Goal: Browse casually: Explore the website without a specific task or goal

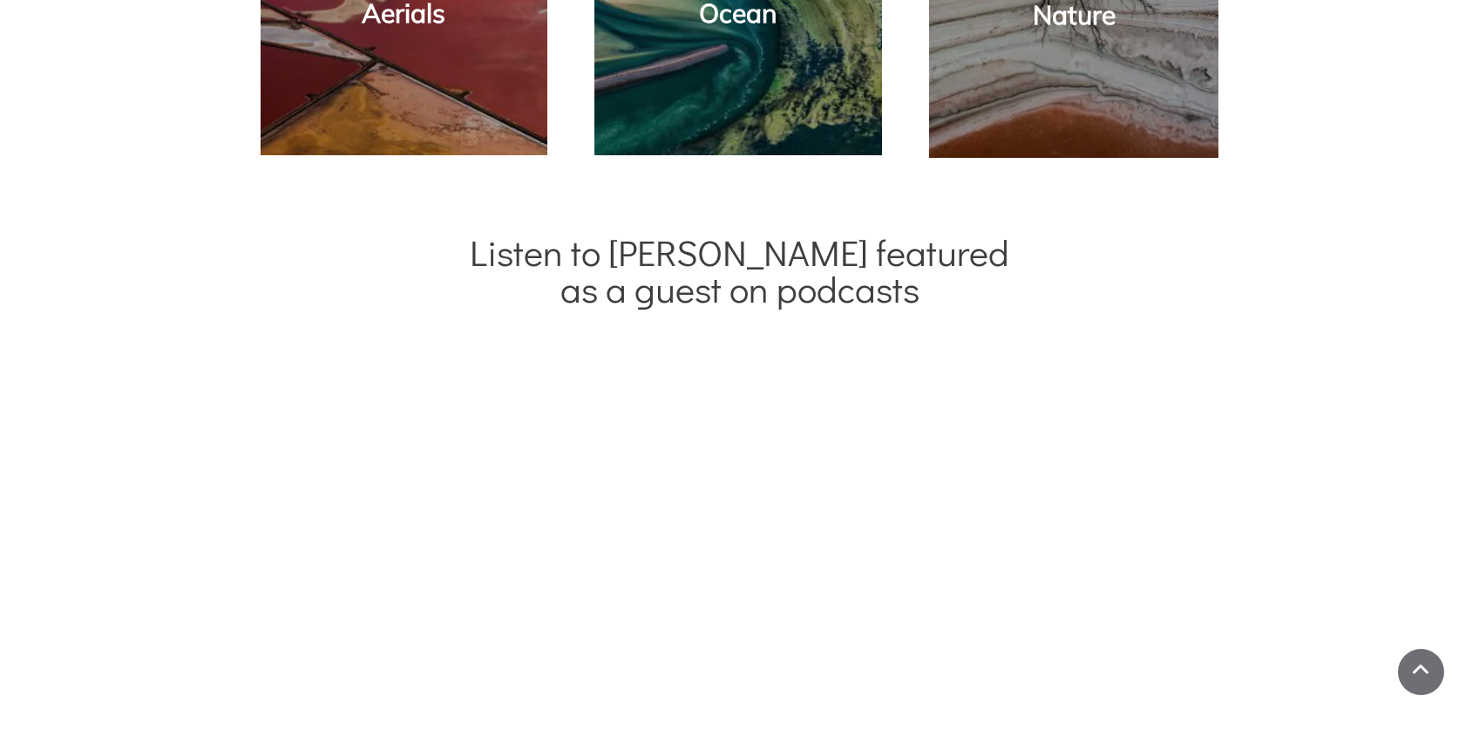
scroll to position [1942, 0]
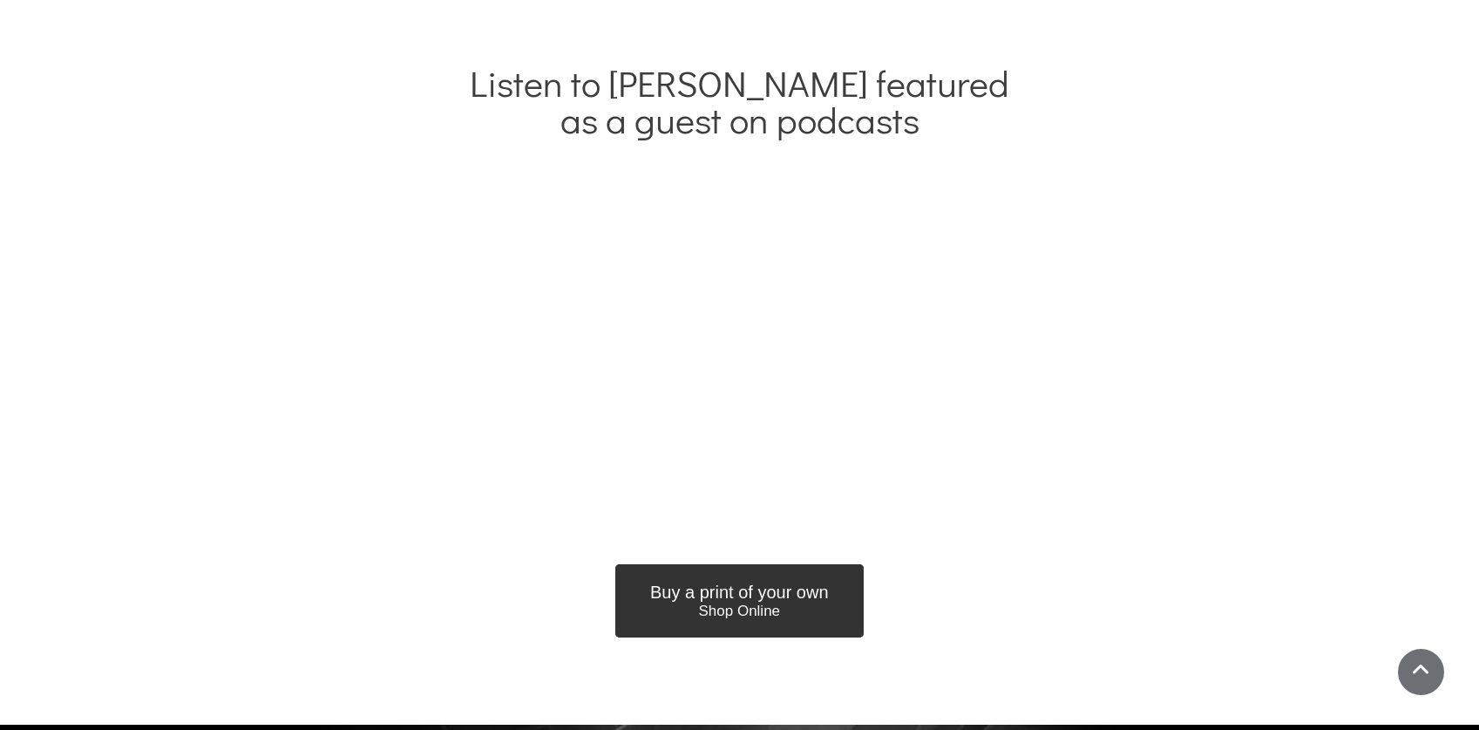
click at [720, 602] on span "Shop Online" at bounding box center [739, 610] width 179 height 17
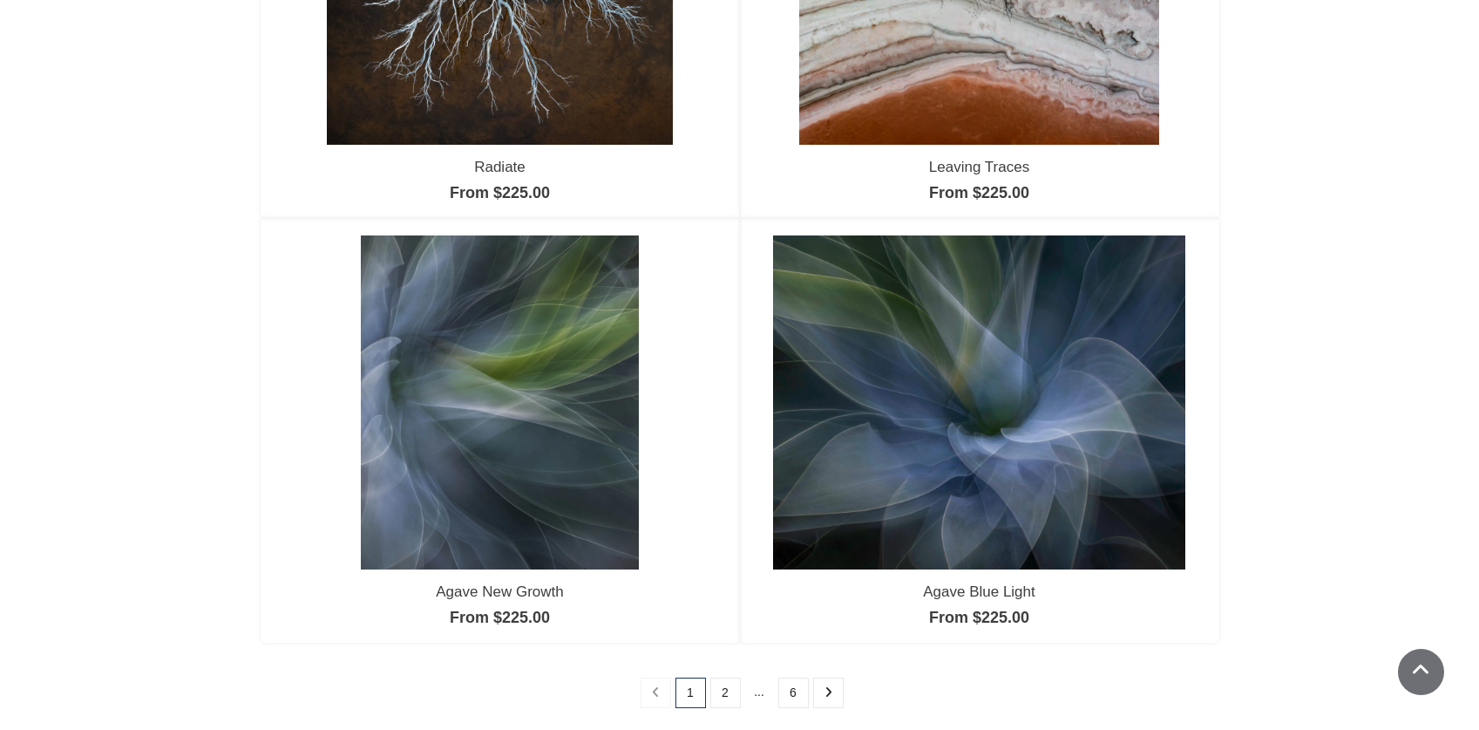
scroll to position [1479, 0]
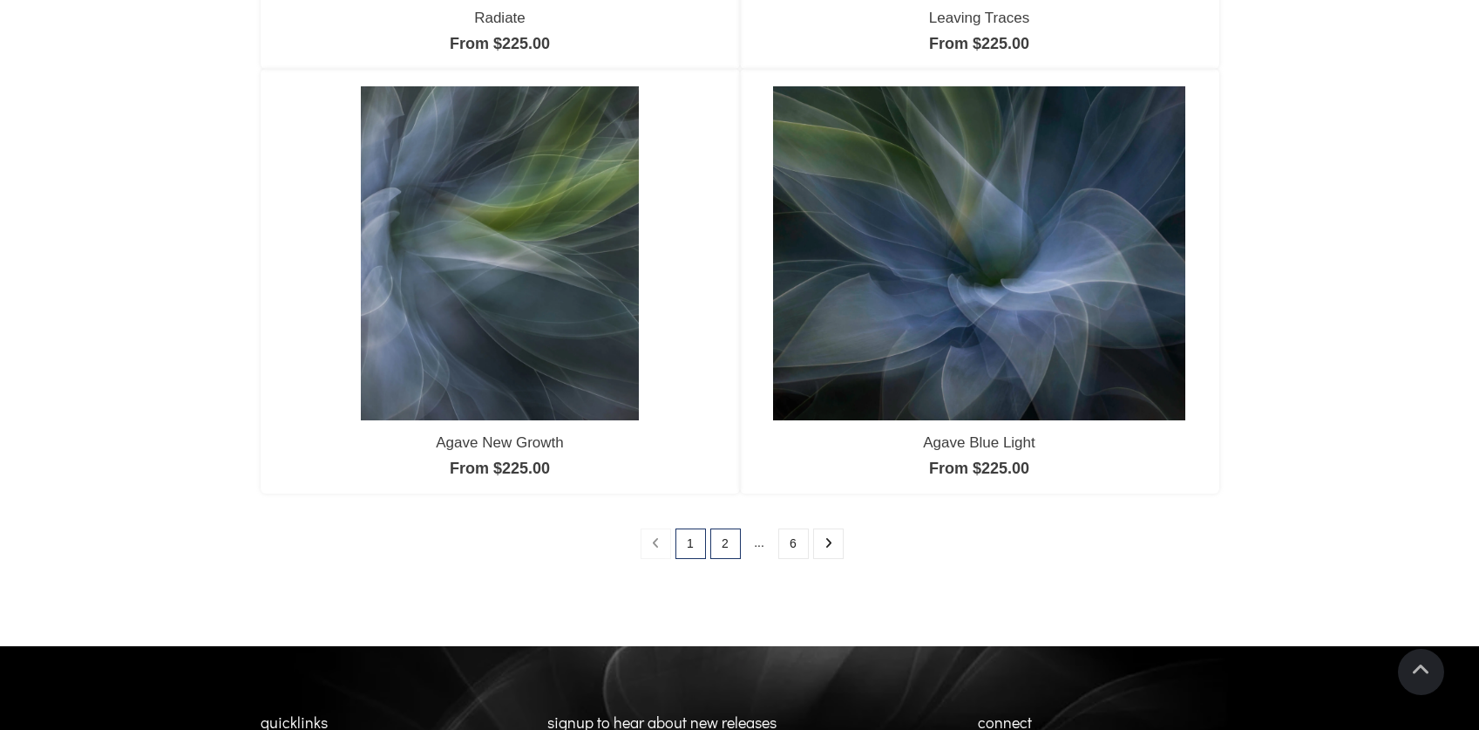
click at [725, 548] on link "2" at bounding box center [725, 543] width 31 height 31
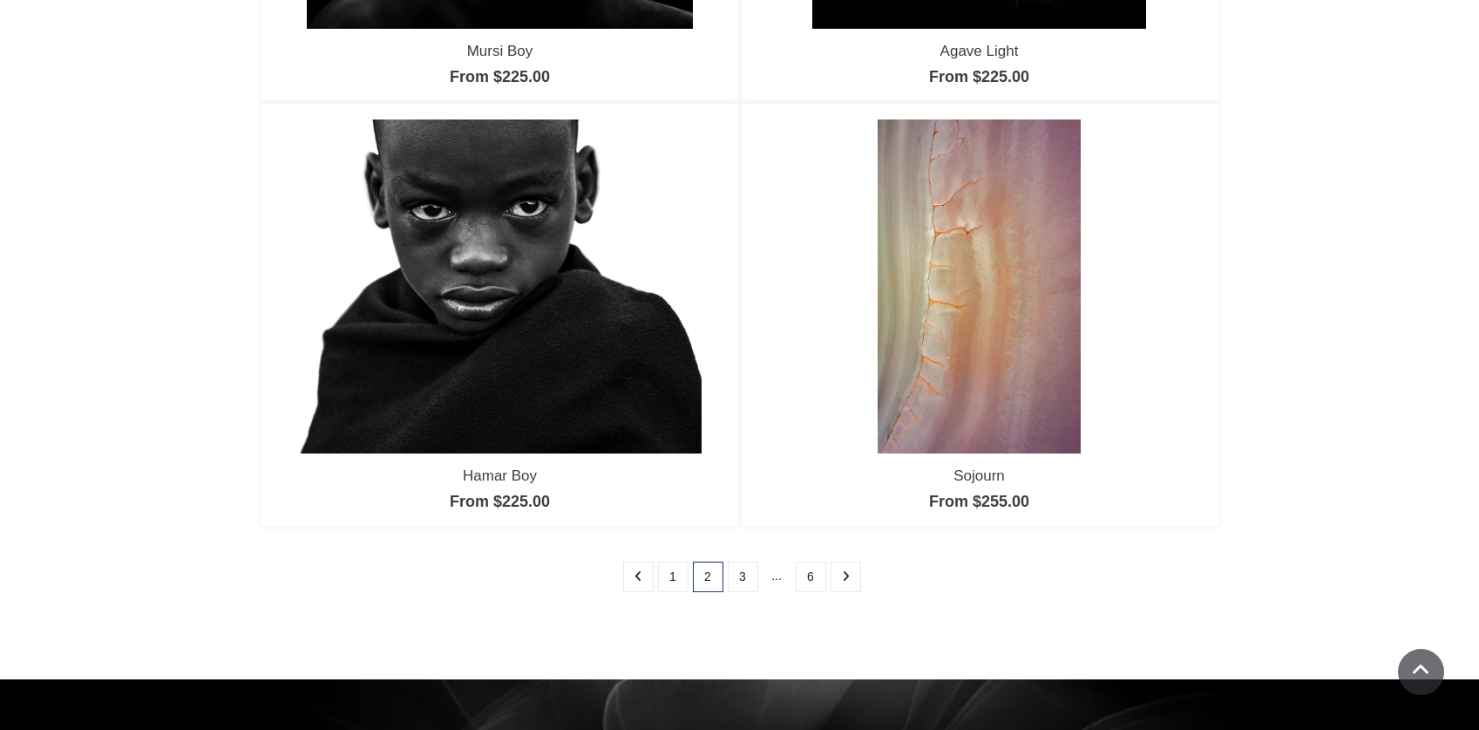
scroll to position [1430, 0]
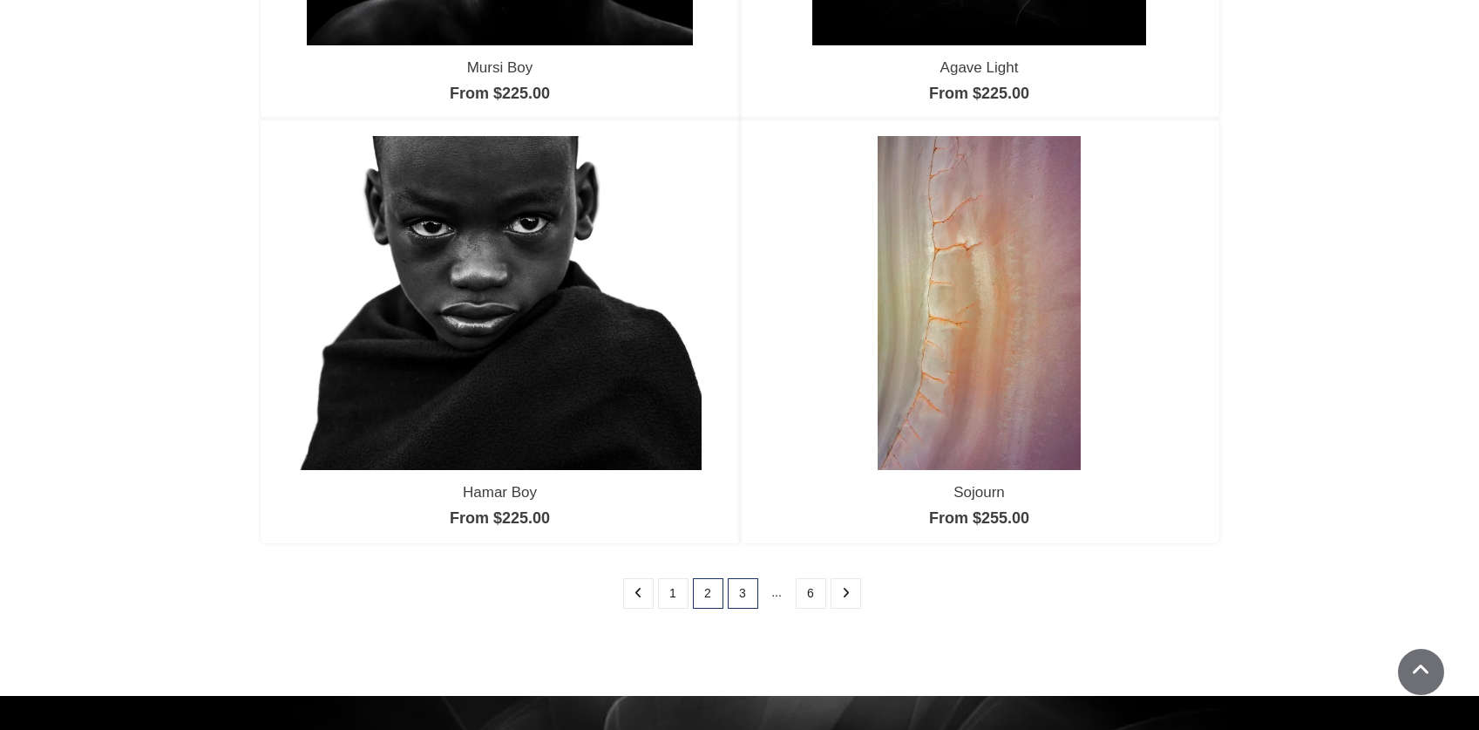
click at [737, 597] on link "3" at bounding box center [743, 593] width 31 height 31
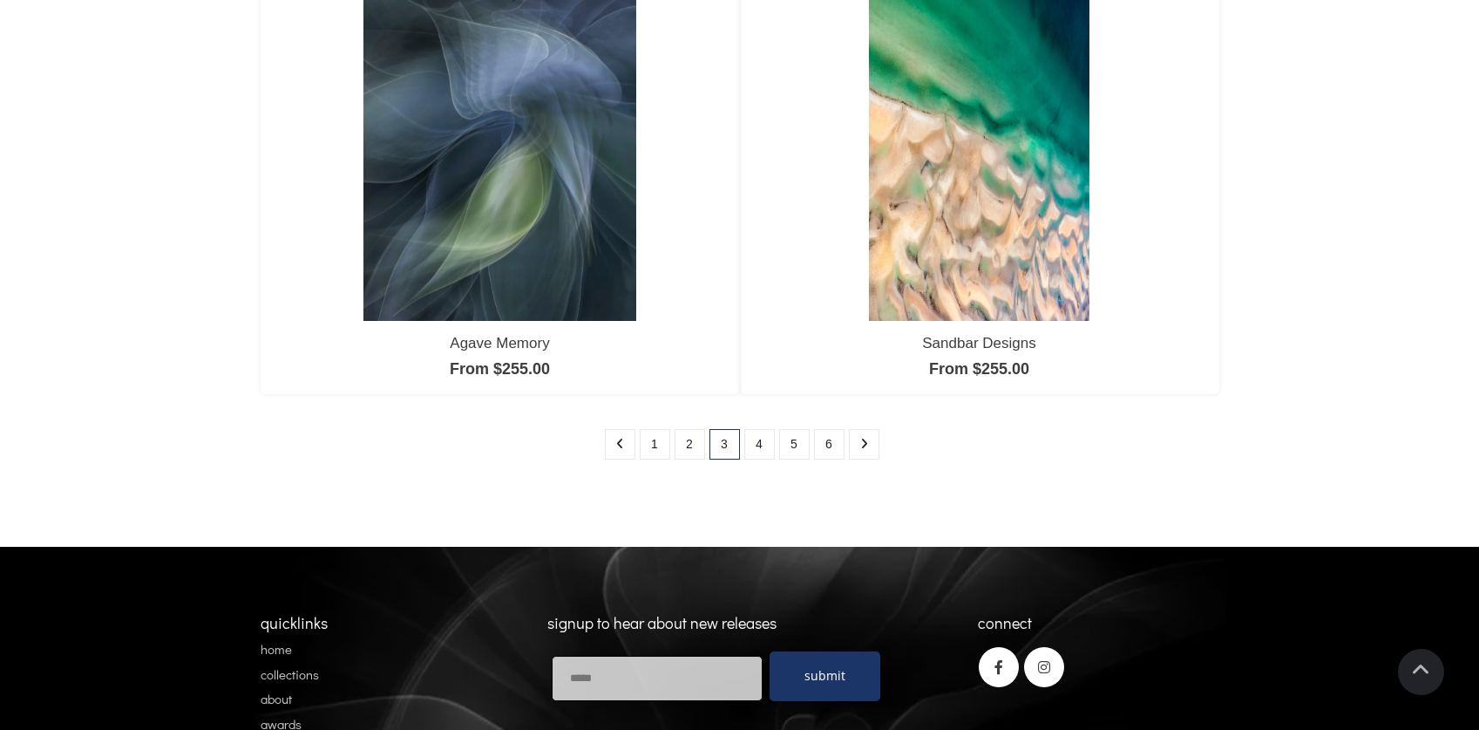
scroll to position [1645, 0]
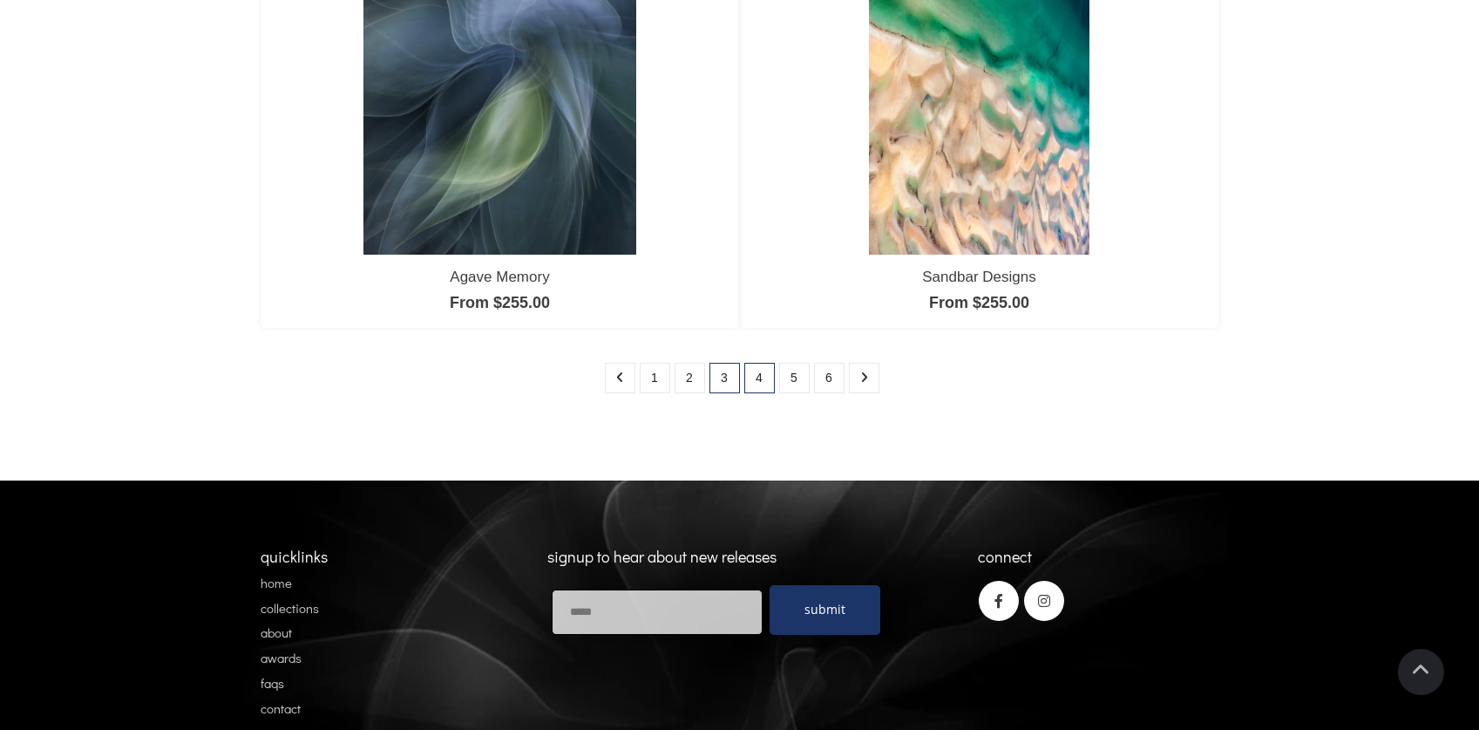
click at [763, 383] on link "4" at bounding box center [759, 378] width 31 height 31
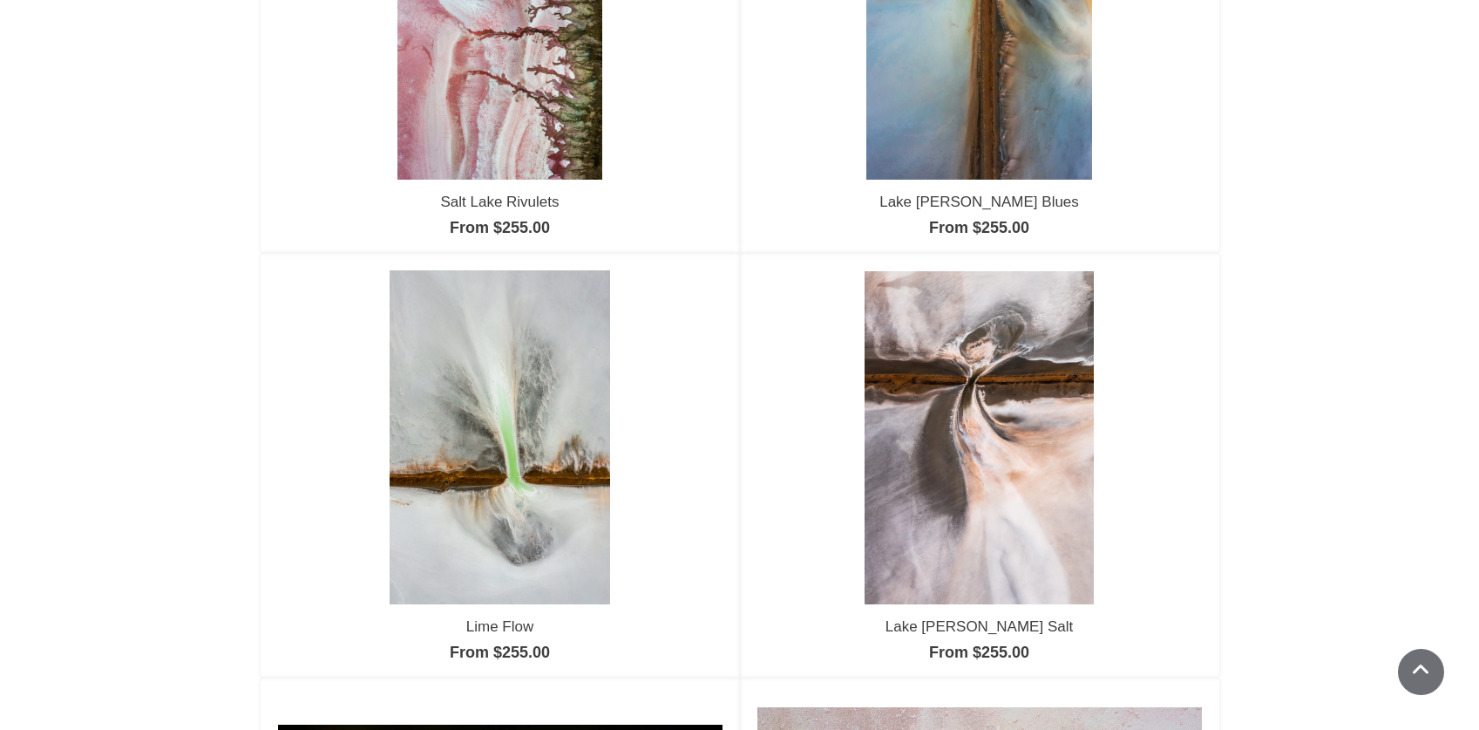
scroll to position [999, 0]
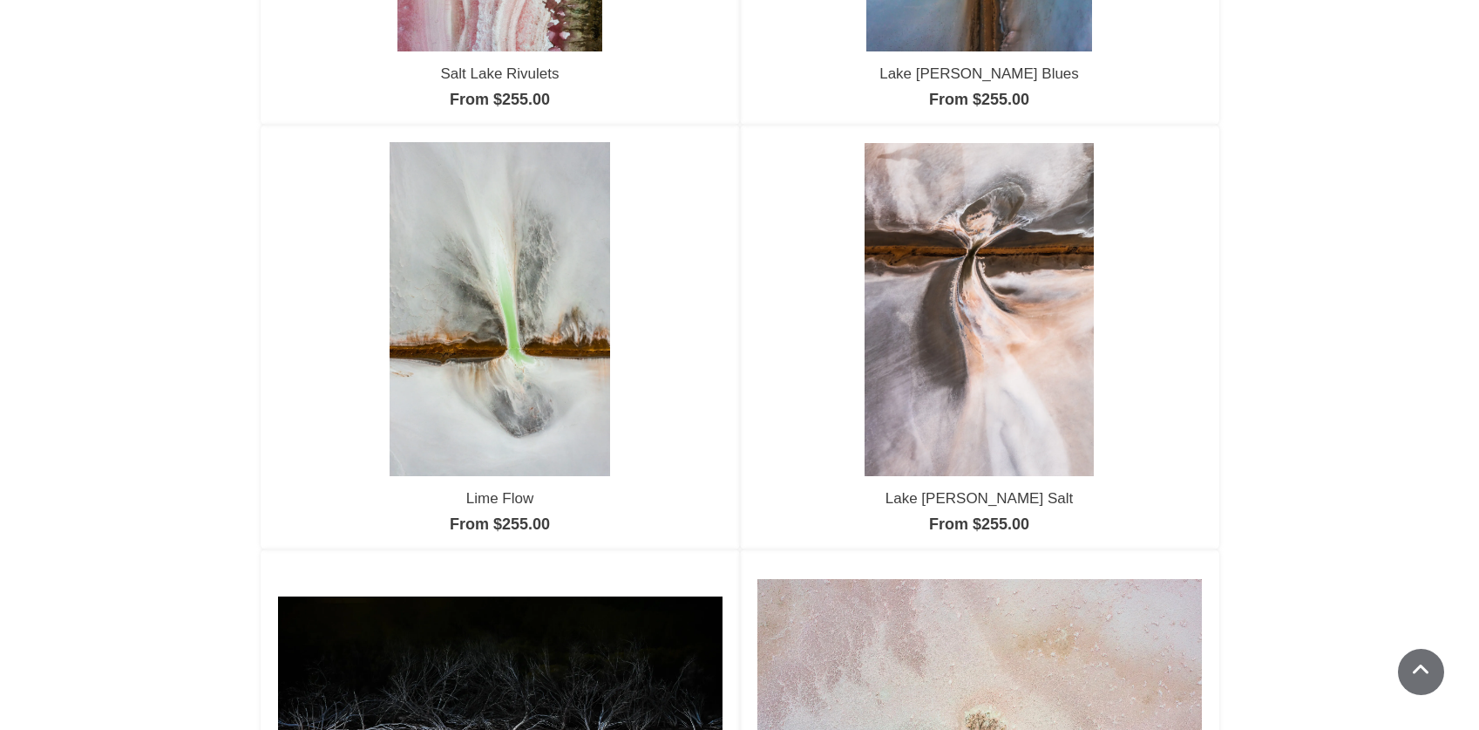
click at [560, 398] on img at bounding box center [500, 308] width 221 height 333
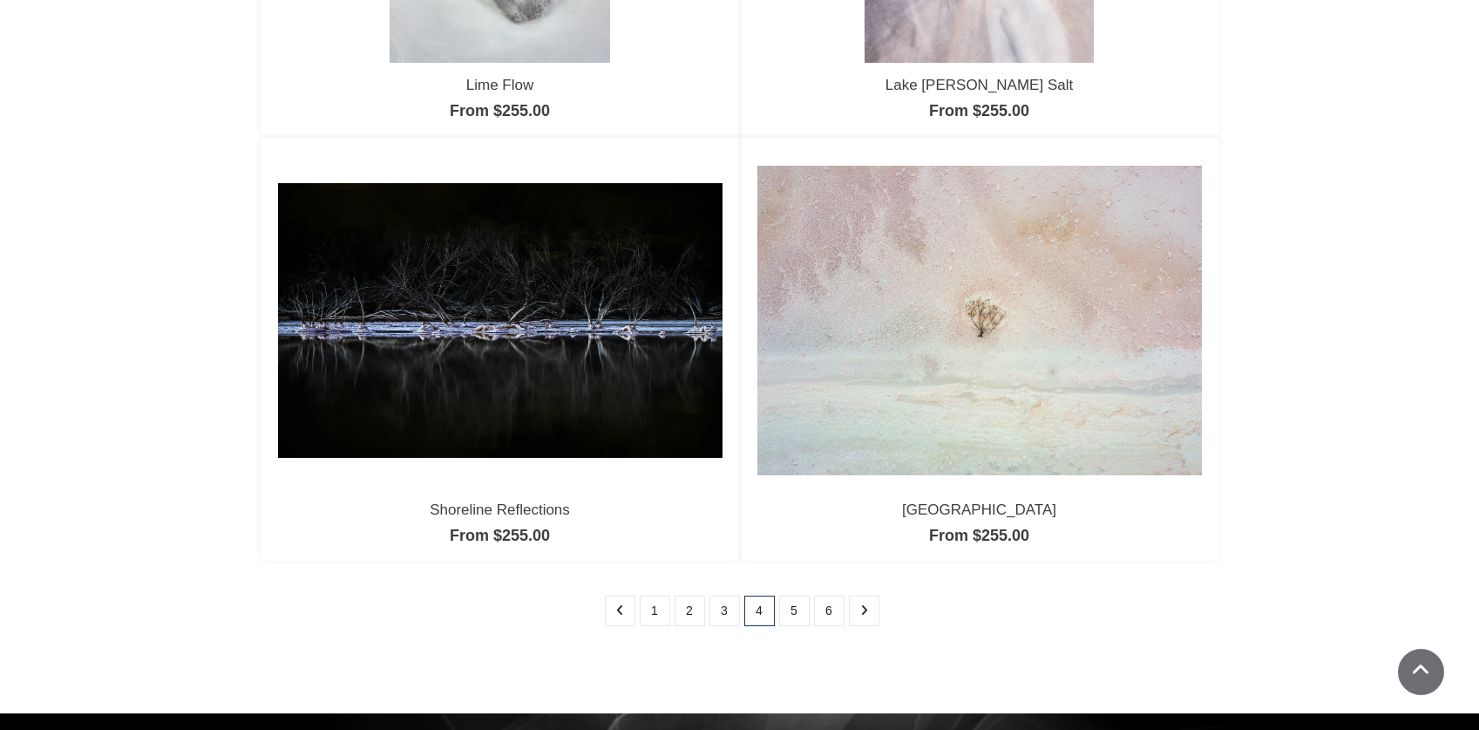
scroll to position [1410, 0]
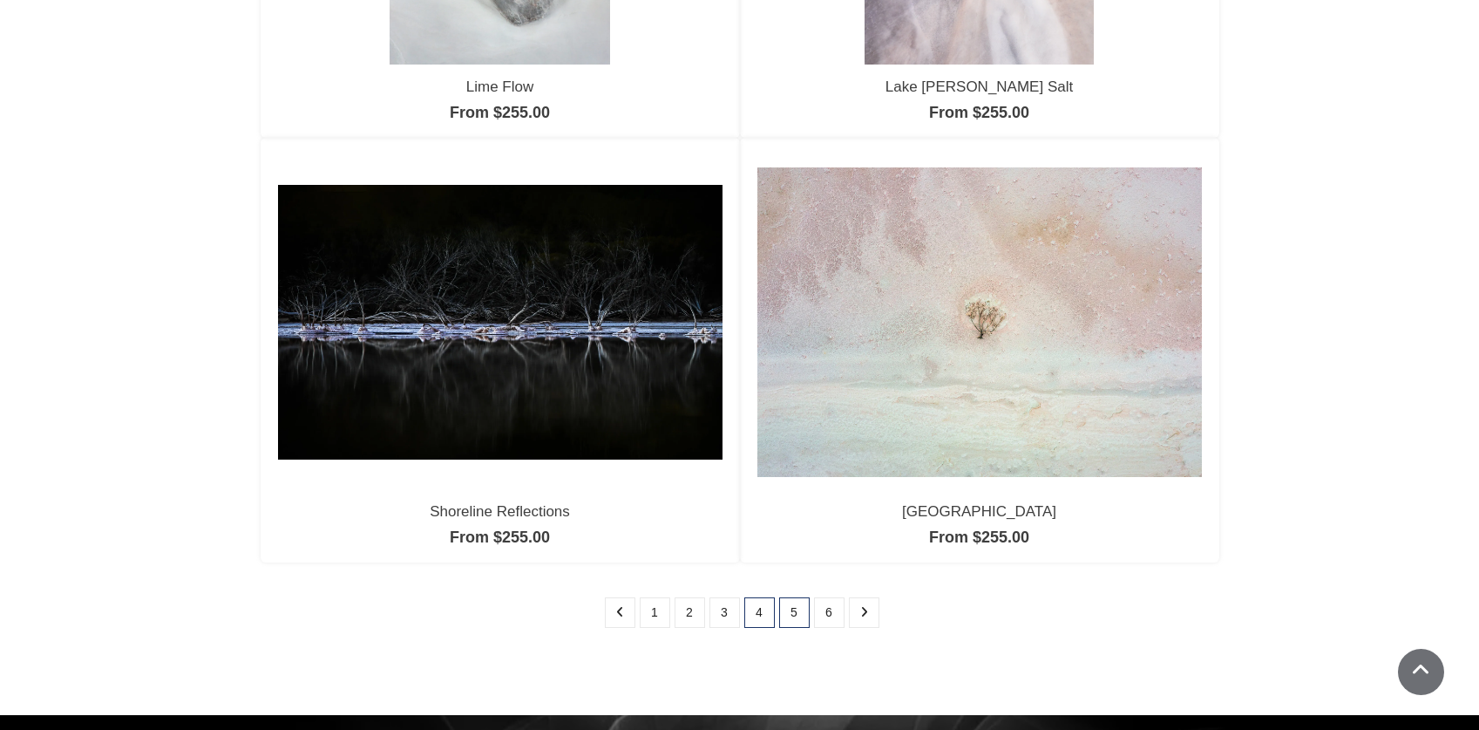
click at [791, 613] on link "5" at bounding box center [794, 612] width 31 height 31
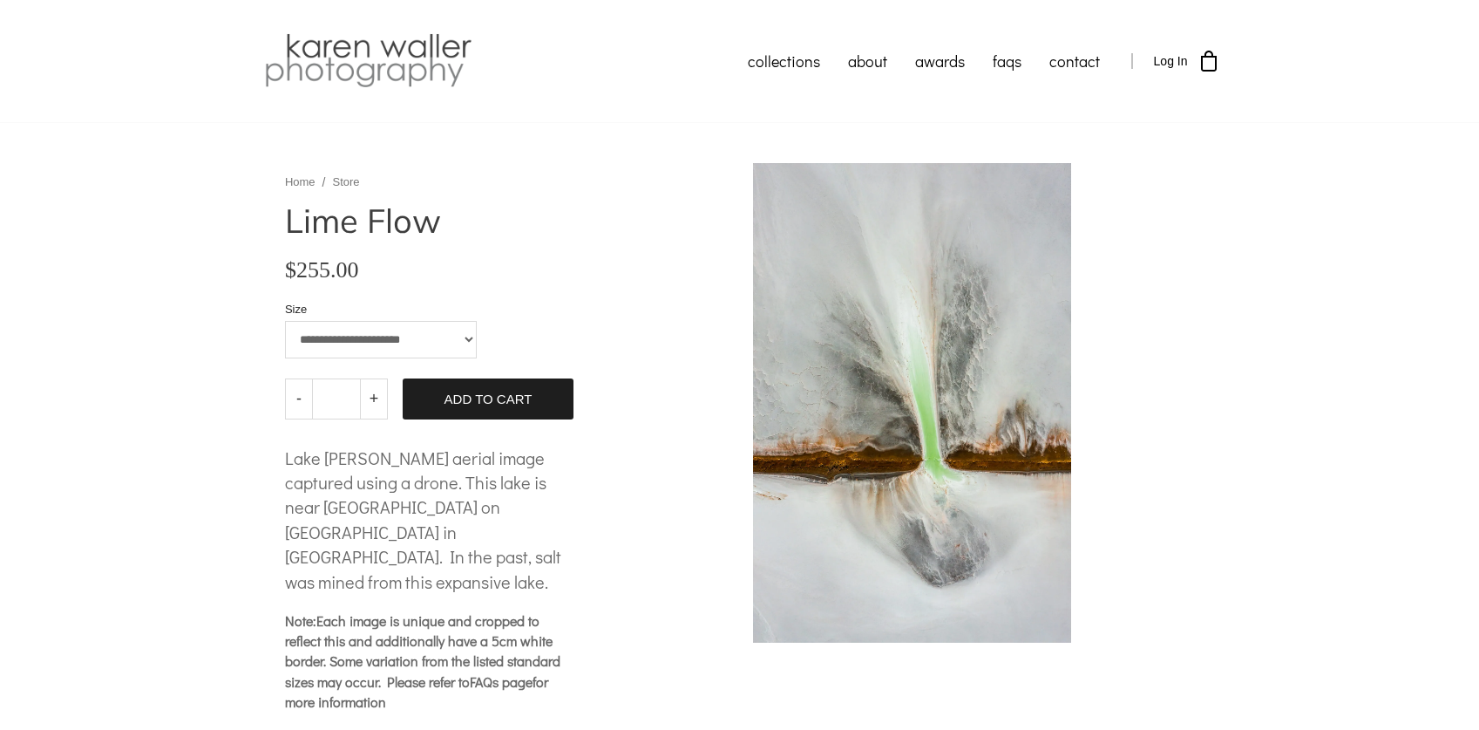
click at [407, 341] on select "**********" at bounding box center [381, 339] width 193 height 37
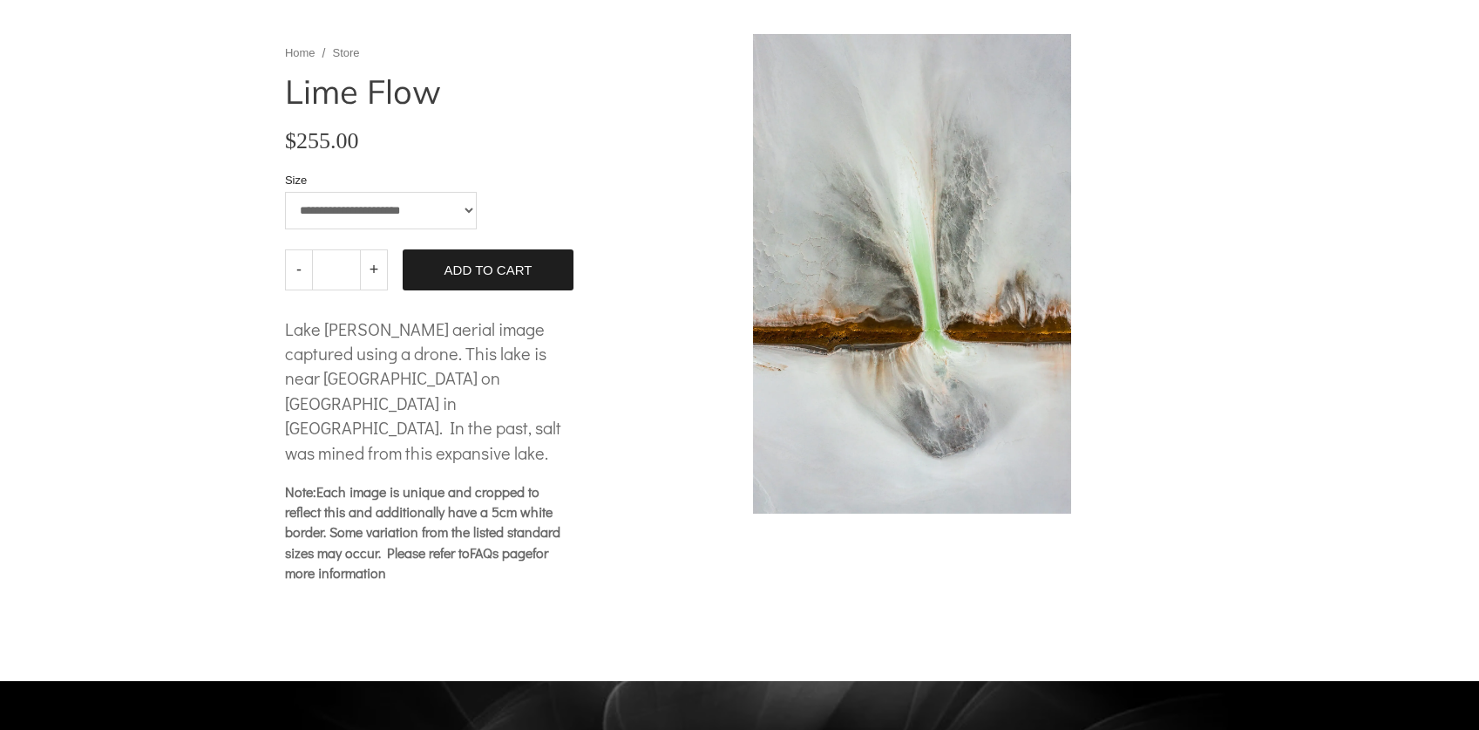
scroll to position [90, 0]
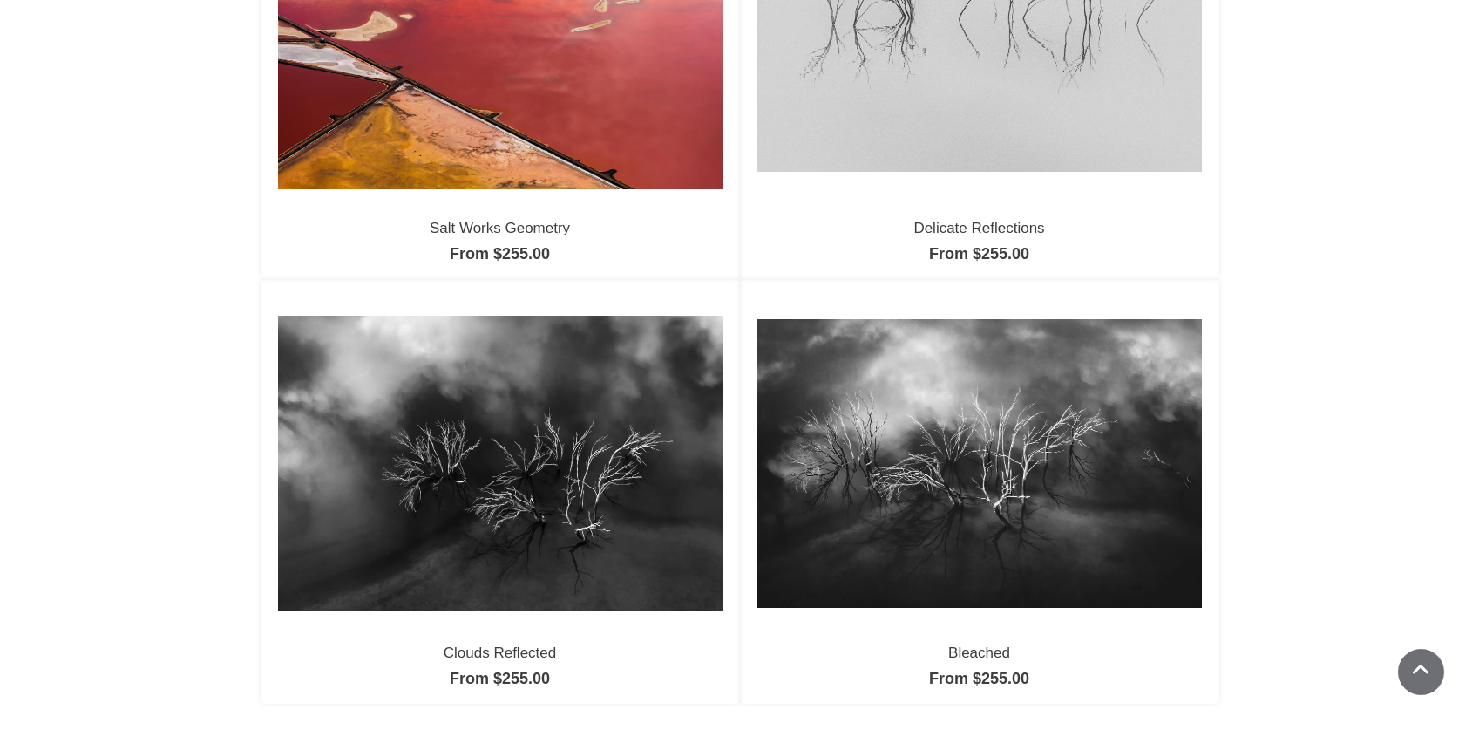
scroll to position [1392, 0]
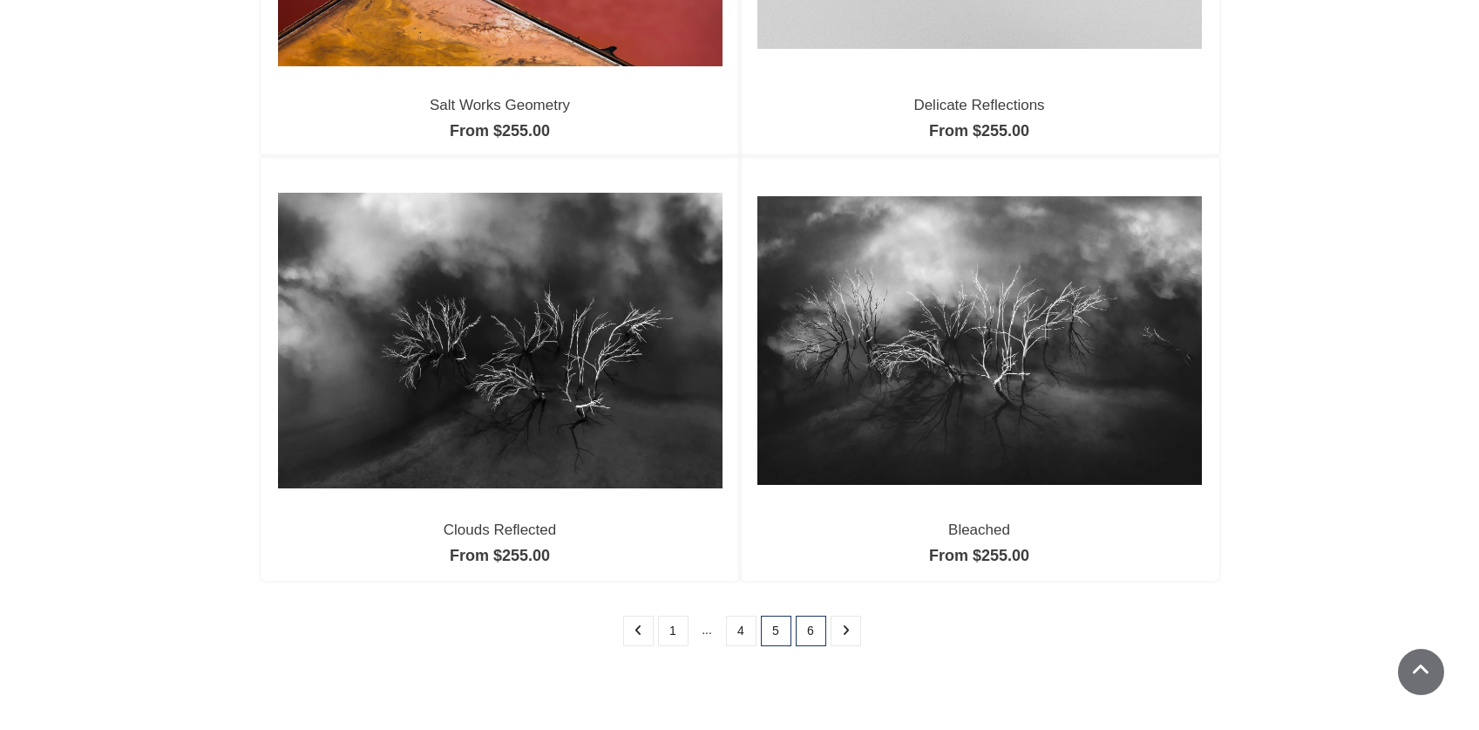
click at [812, 636] on link "6" at bounding box center [811, 630] width 31 height 31
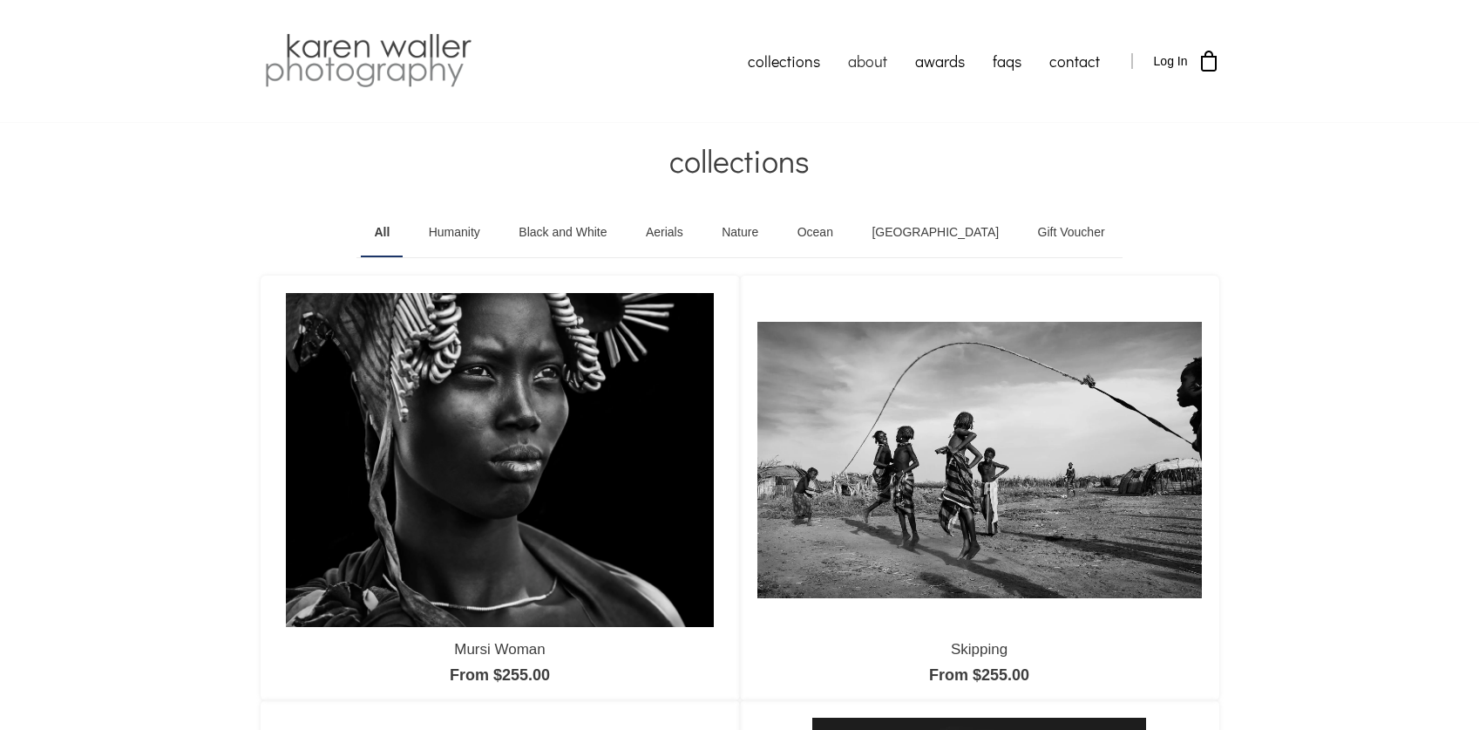
click at [863, 63] on link "about" at bounding box center [867, 61] width 67 height 44
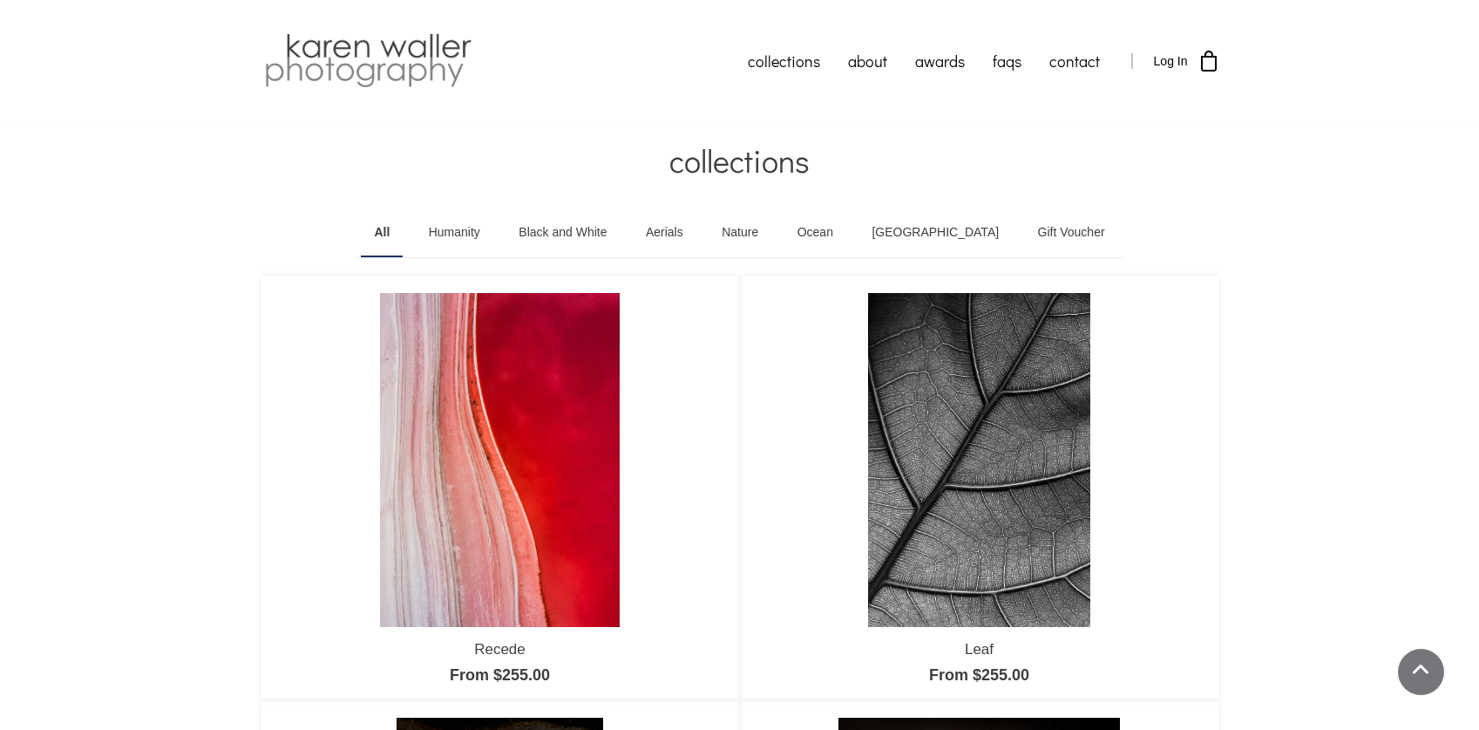
scroll to position [1645, 0]
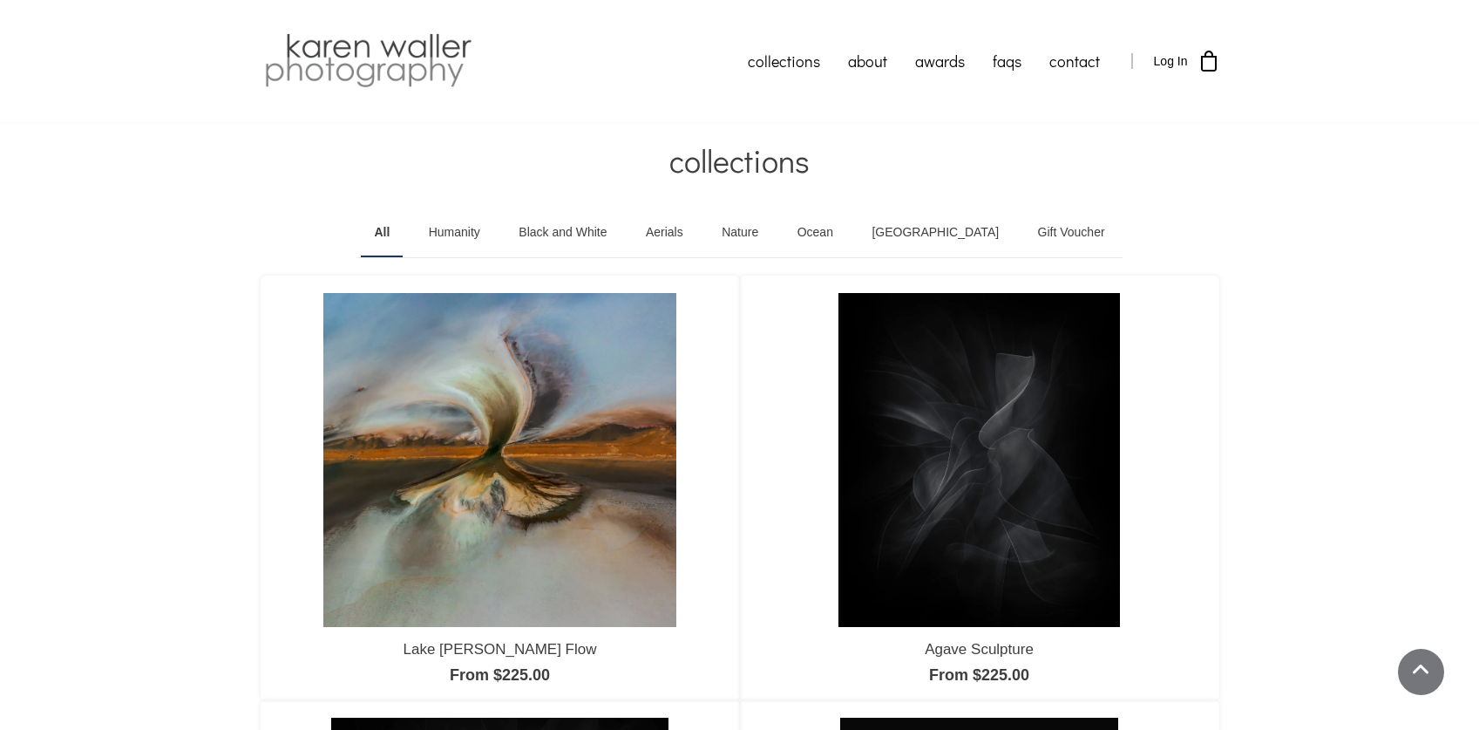
scroll to position [1430, 0]
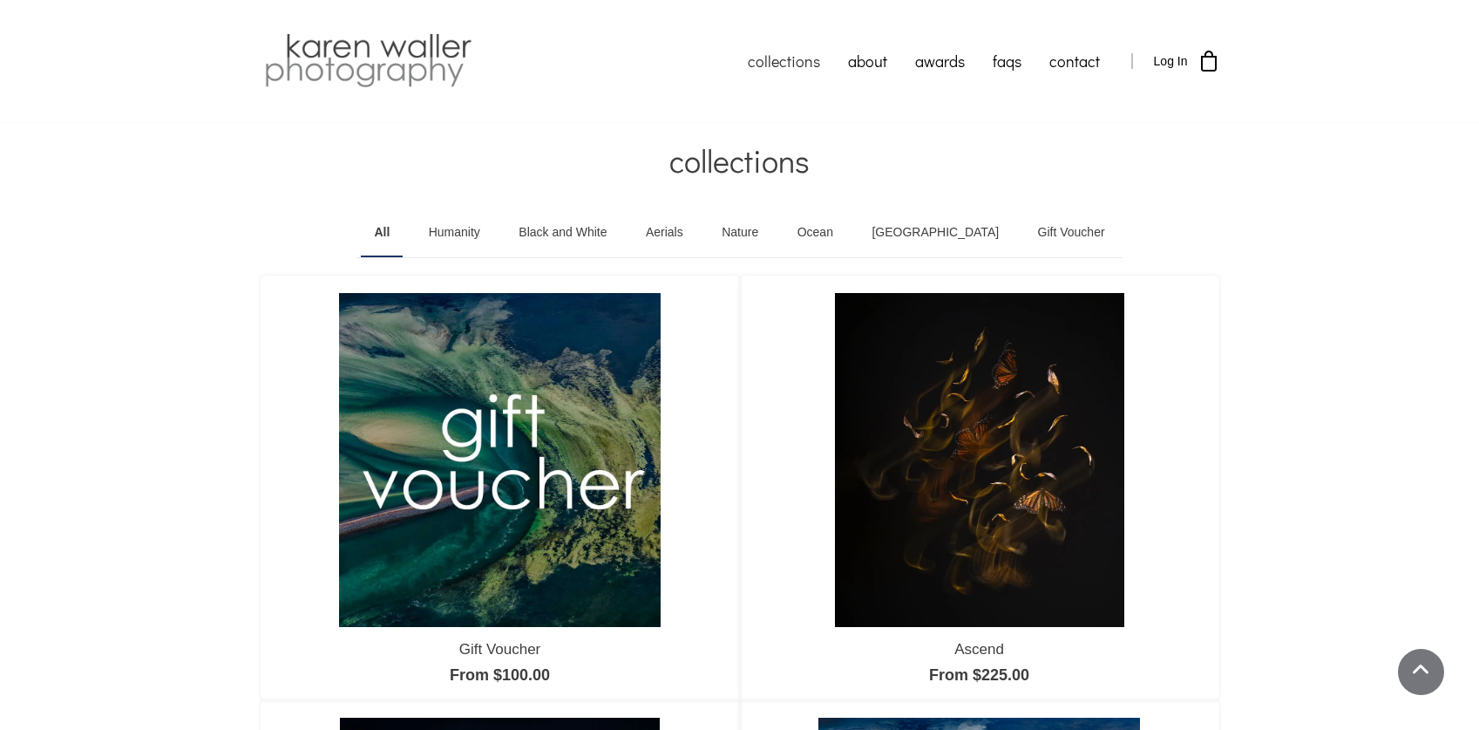
scroll to position [1479, 0]
